Goal: Information Seeking & Learning: Compare options

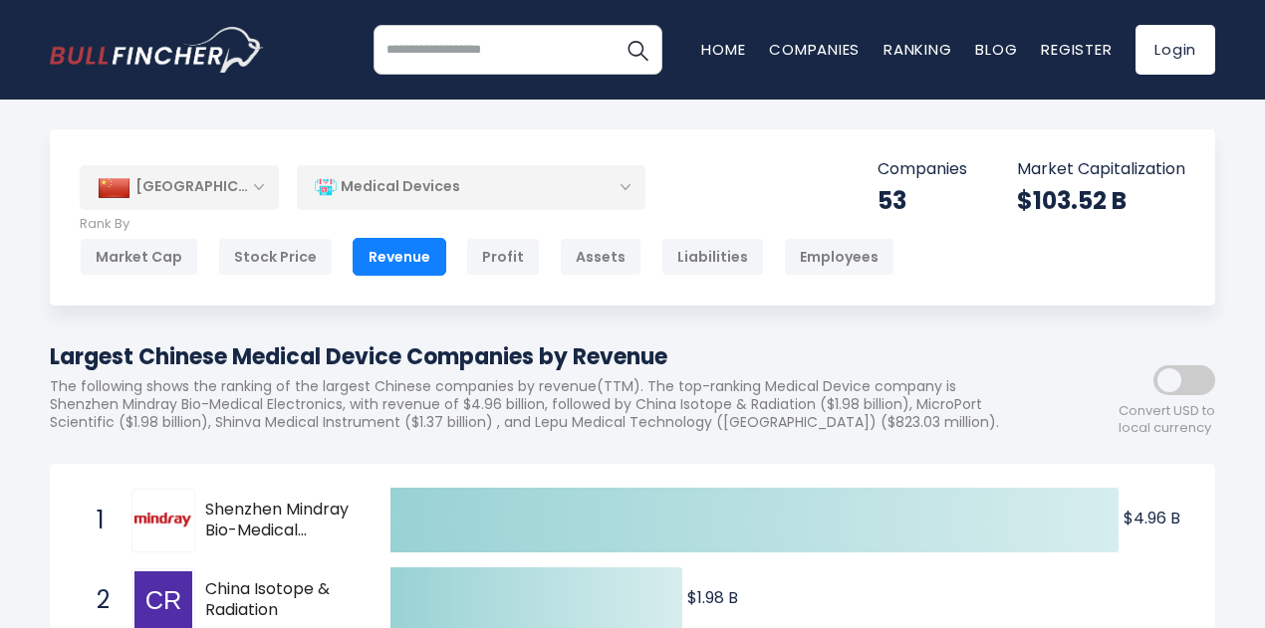
click at [184, 235] on div "Rank By Market Cap Stock Price Revenue Profit Assets Liabilities Employees" at bounding box center [487, 246] width 815 height 60
click at [118, 267] on div "Market Cap" at bounding box center [139, 257] width 119 height 38
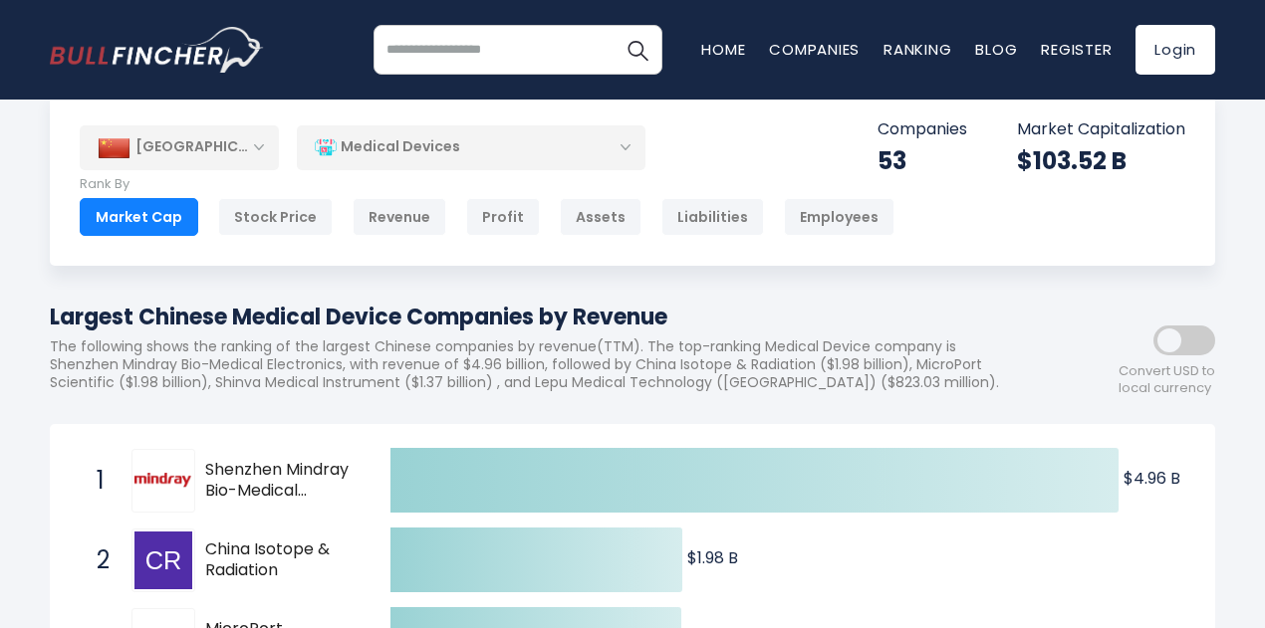
scroll to position [100, 0]
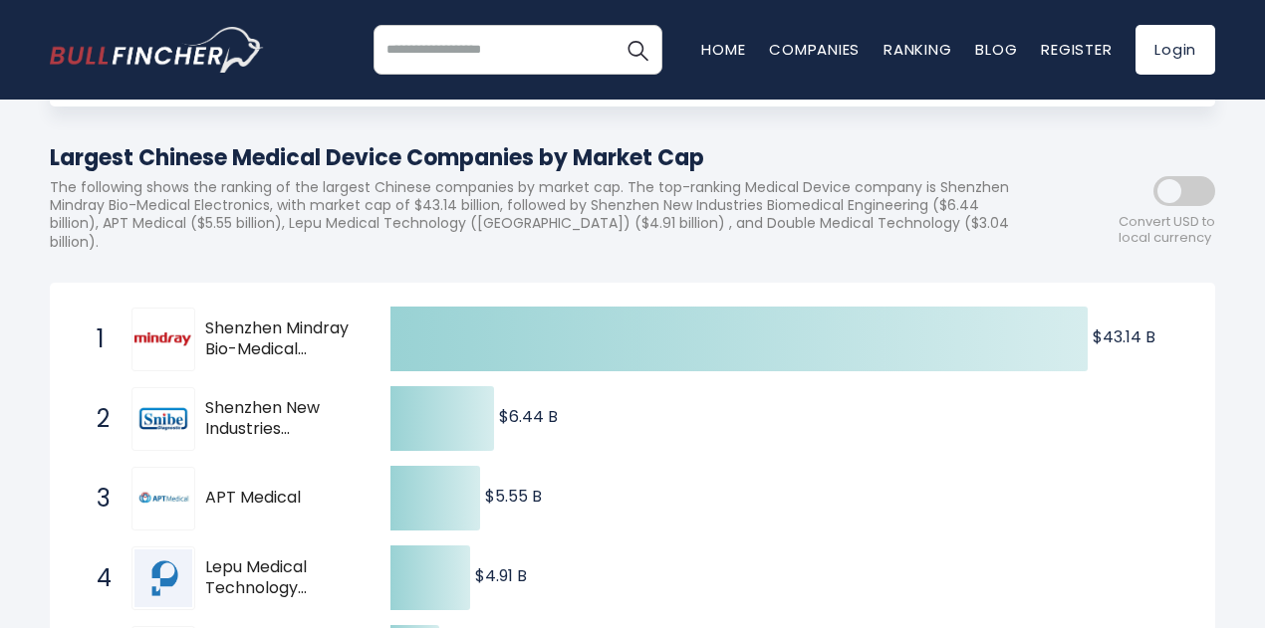
scroll to position [100, 0]
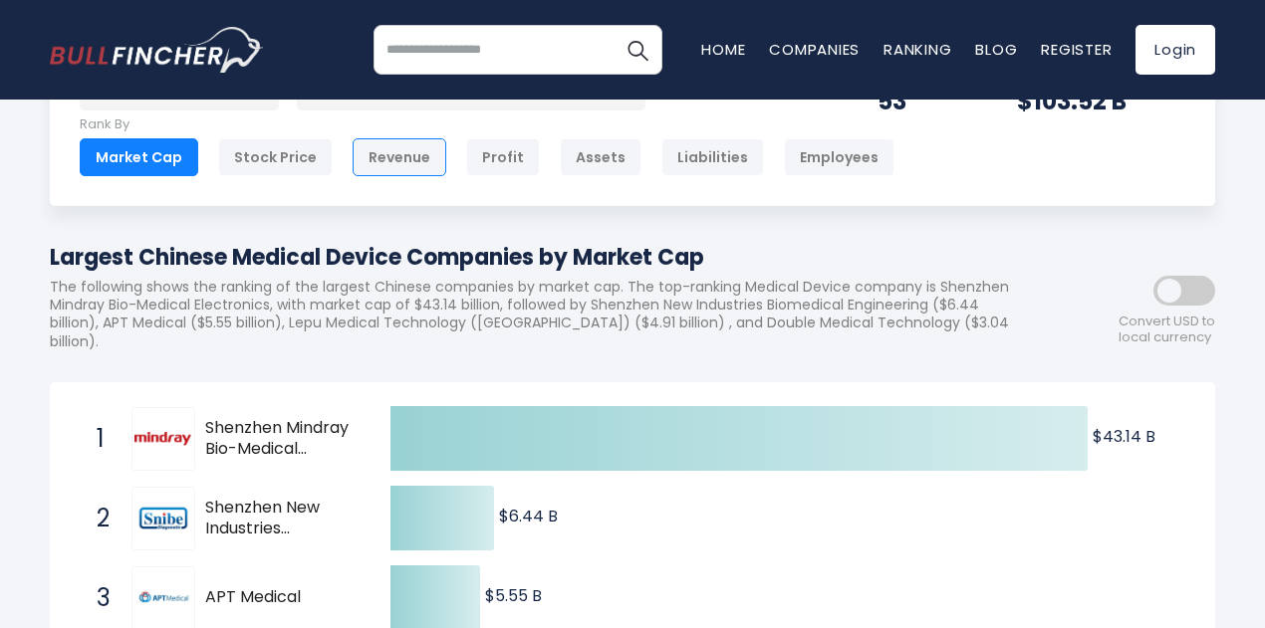
click at [392, 167] on div "Revenue" at bounding box center [400, 157] width 94 height 38
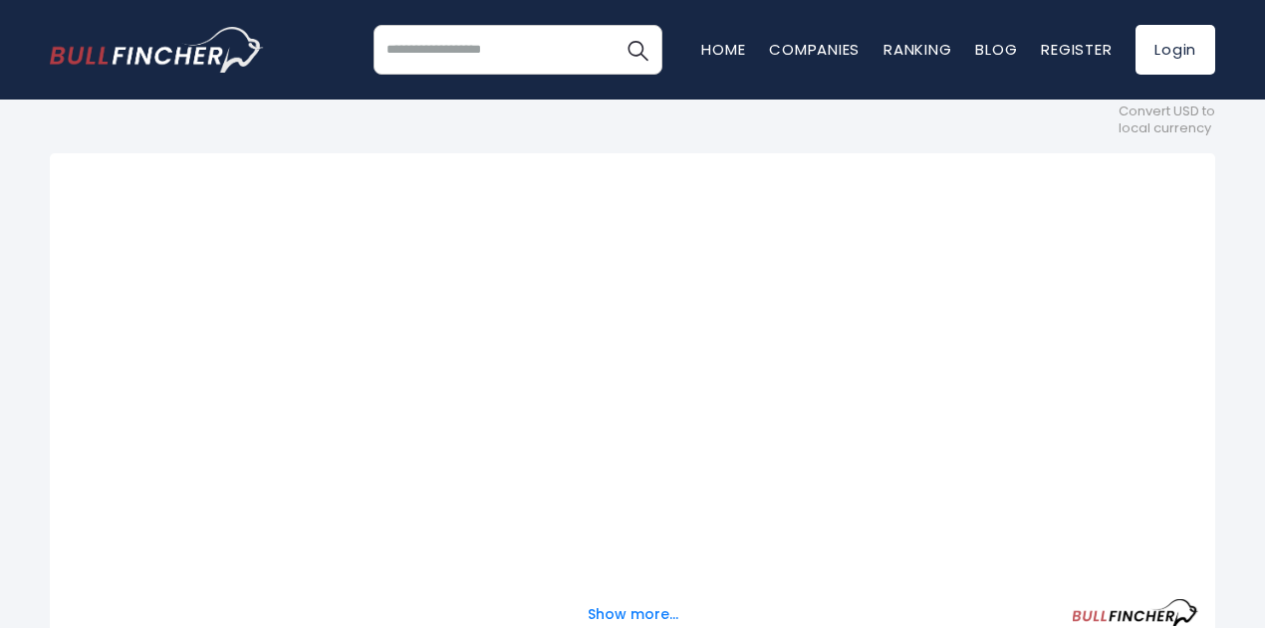
scroll to position [300, 0]
